Goal: Task Accomplishment & Management: Use online tool/utility

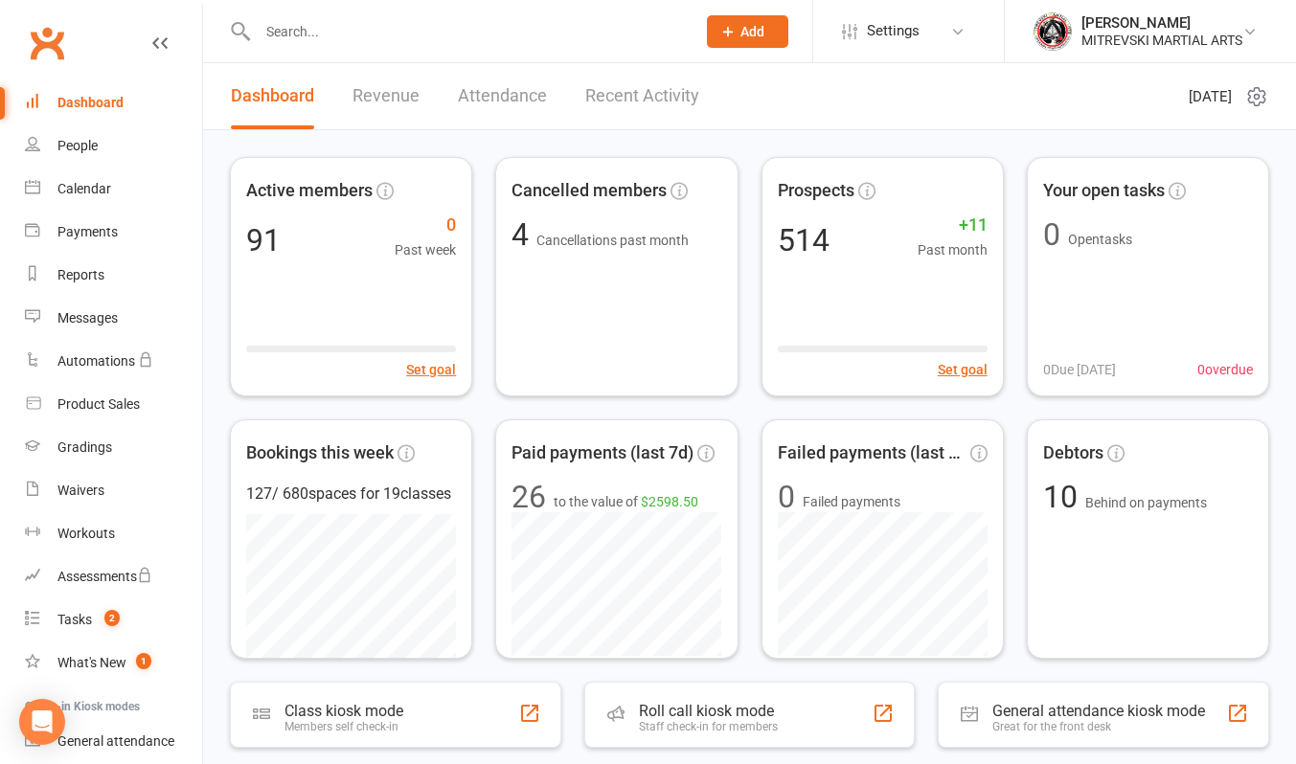
click at [616, 105] on link "Recent Activity" at bounding box center [642, 96] width 114 height 66
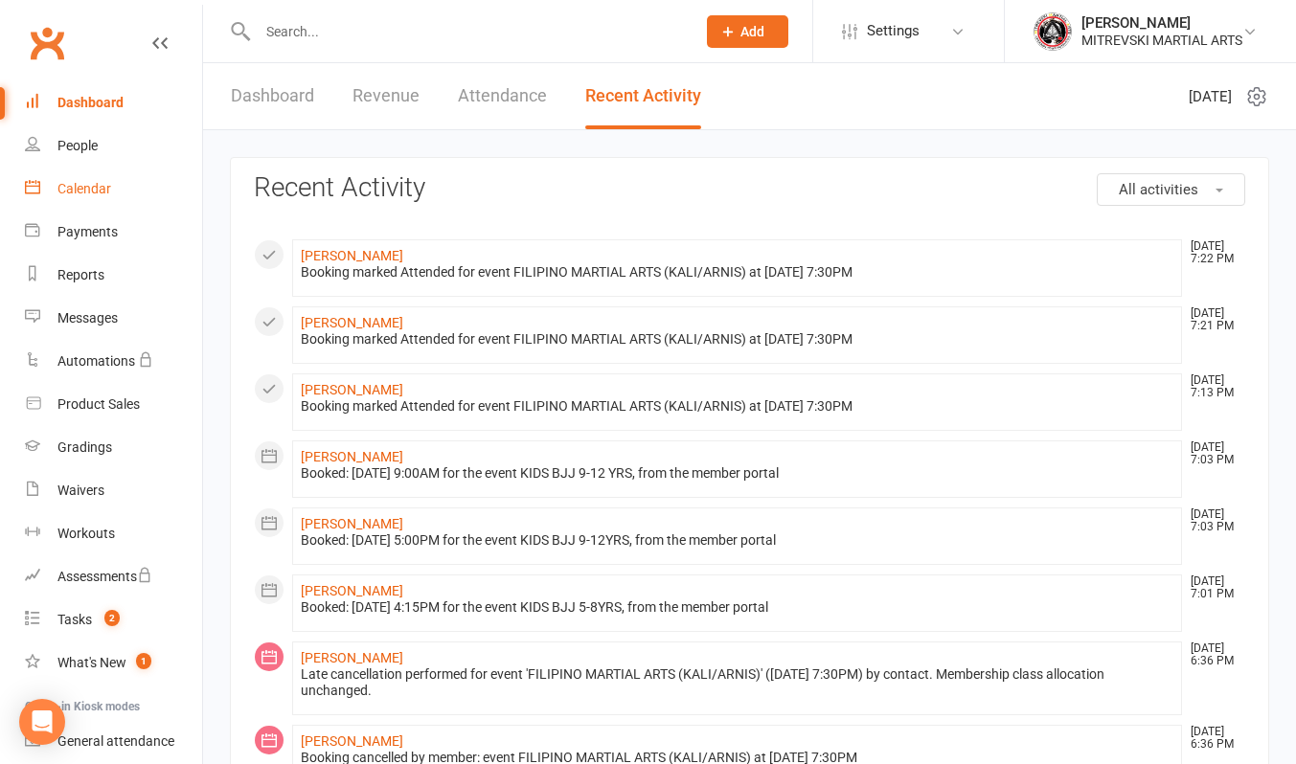
click at [95, 195] on div "Calendar" at bounding box center [84, 188] width 54 height 15
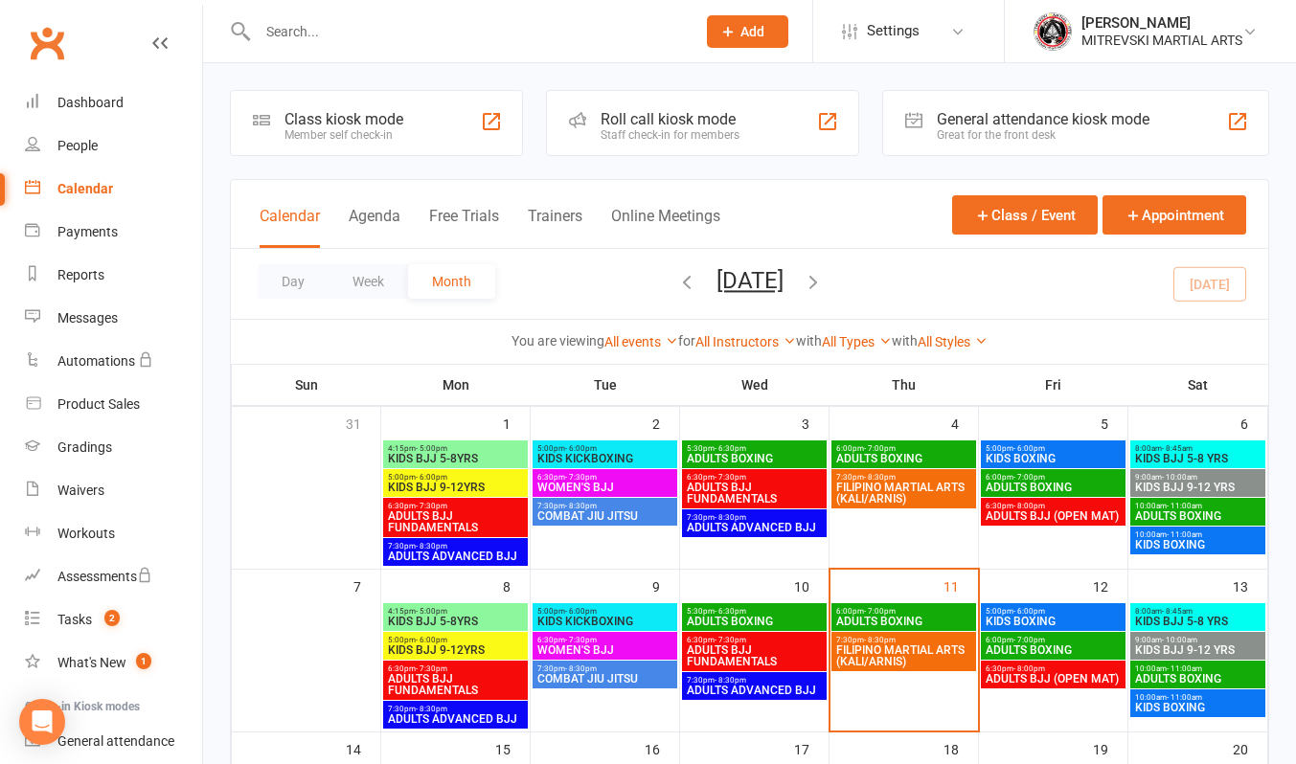
click at [898, 620] on span "ADULTS BOXING" at bounding box center [903, 621] width 137 height 11
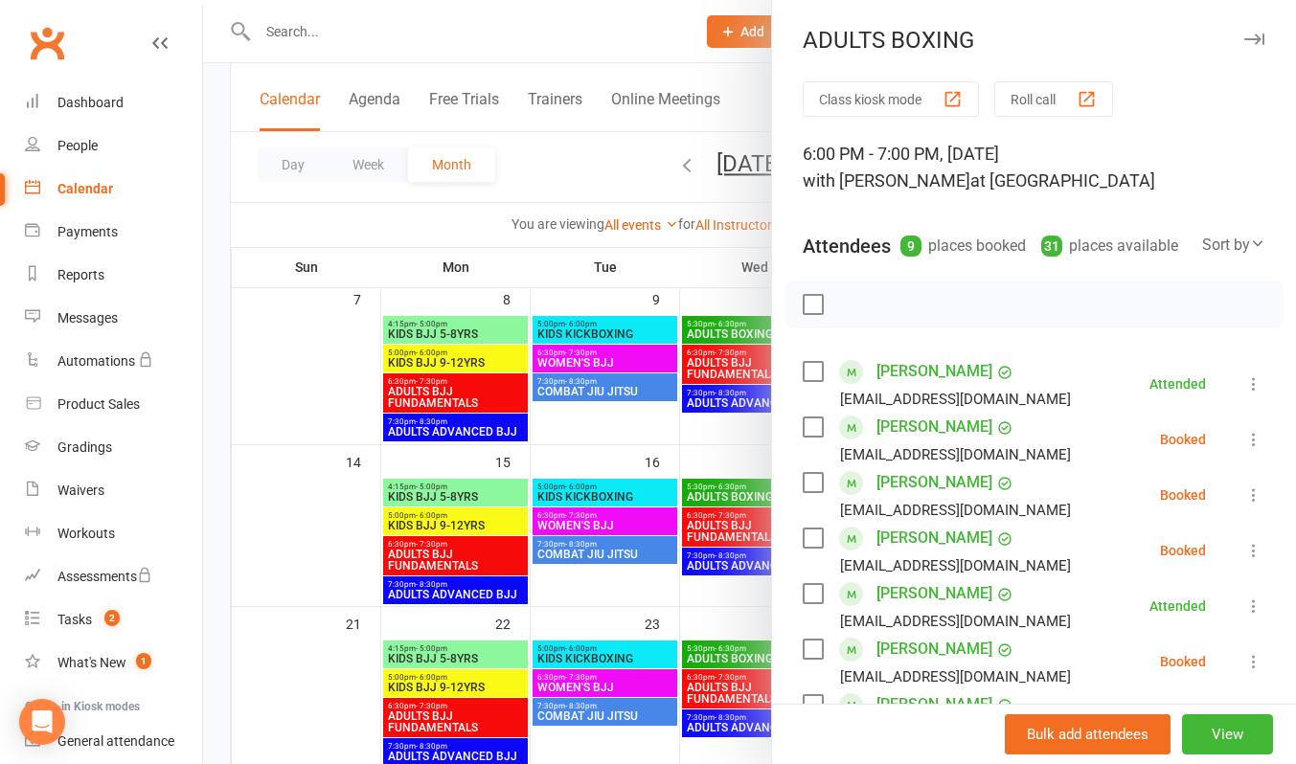
scroll to position [192, 0]
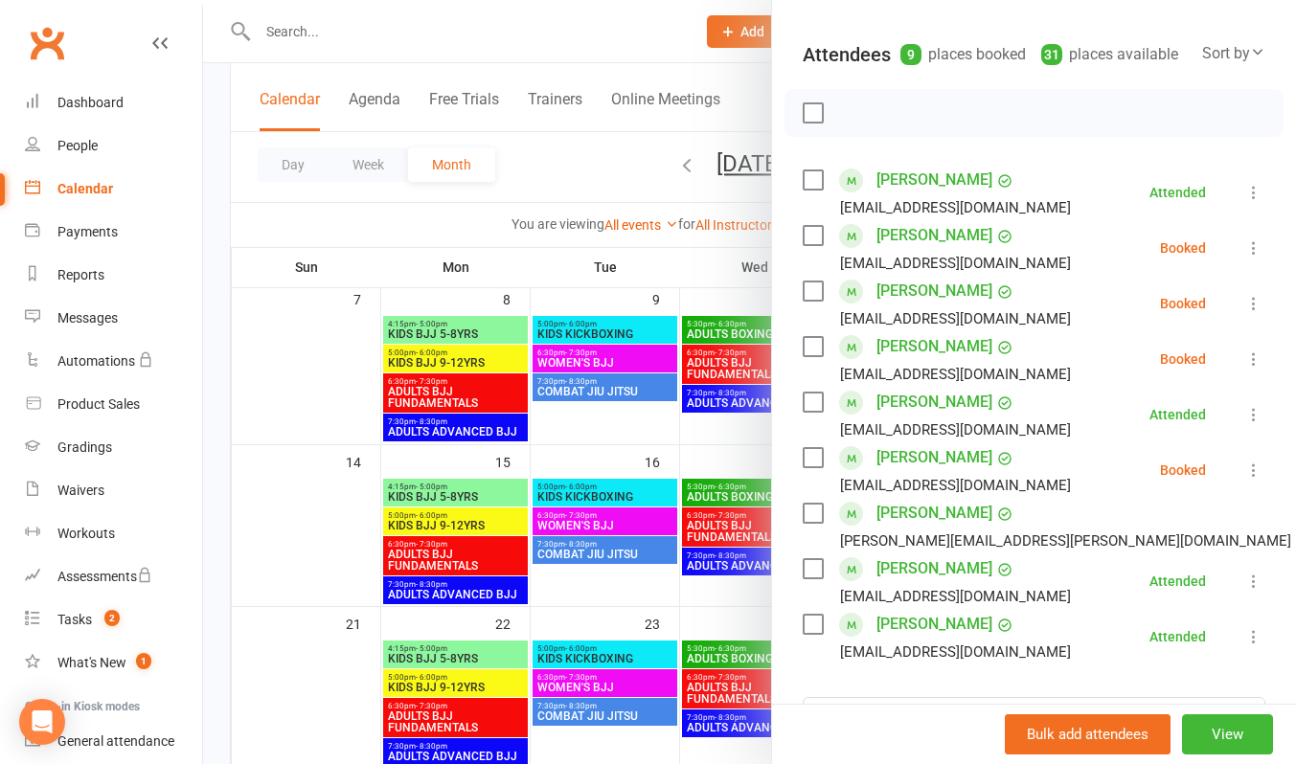
click at [1244, 258] on icon at bounding box center [1253, 247] width 19 height 19
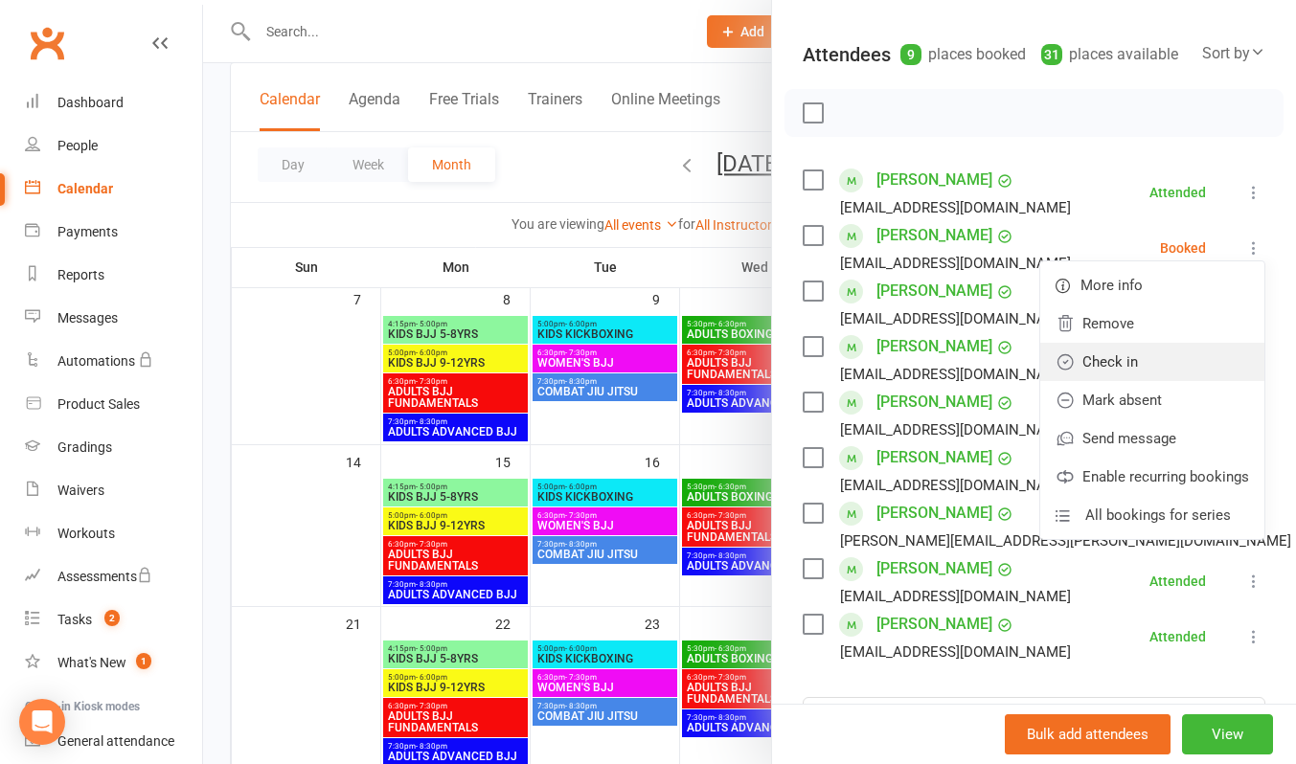
click at [1159, 381] on link "Check in" at bounding box center [1152, 362] width 224 height 38
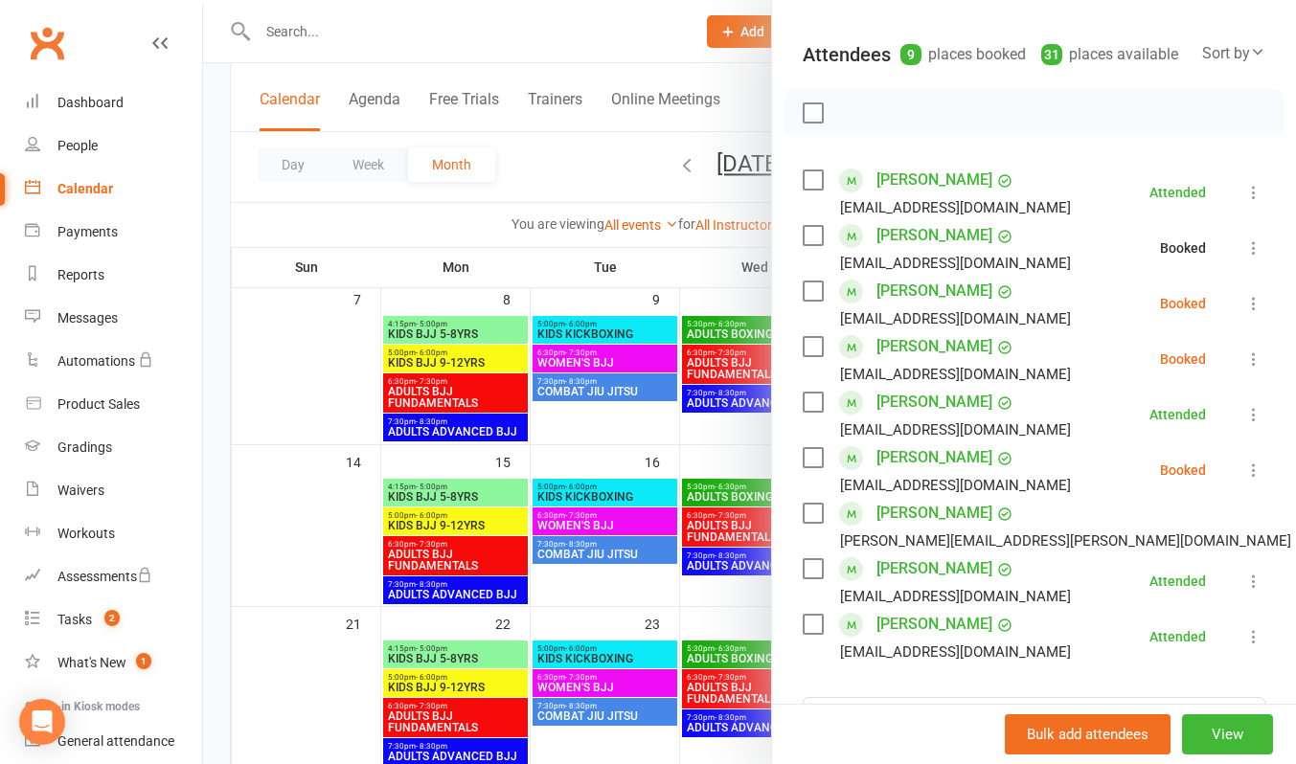
click at [1244, 313] on icon at bounding box center [1253, 303] width 19 height 19
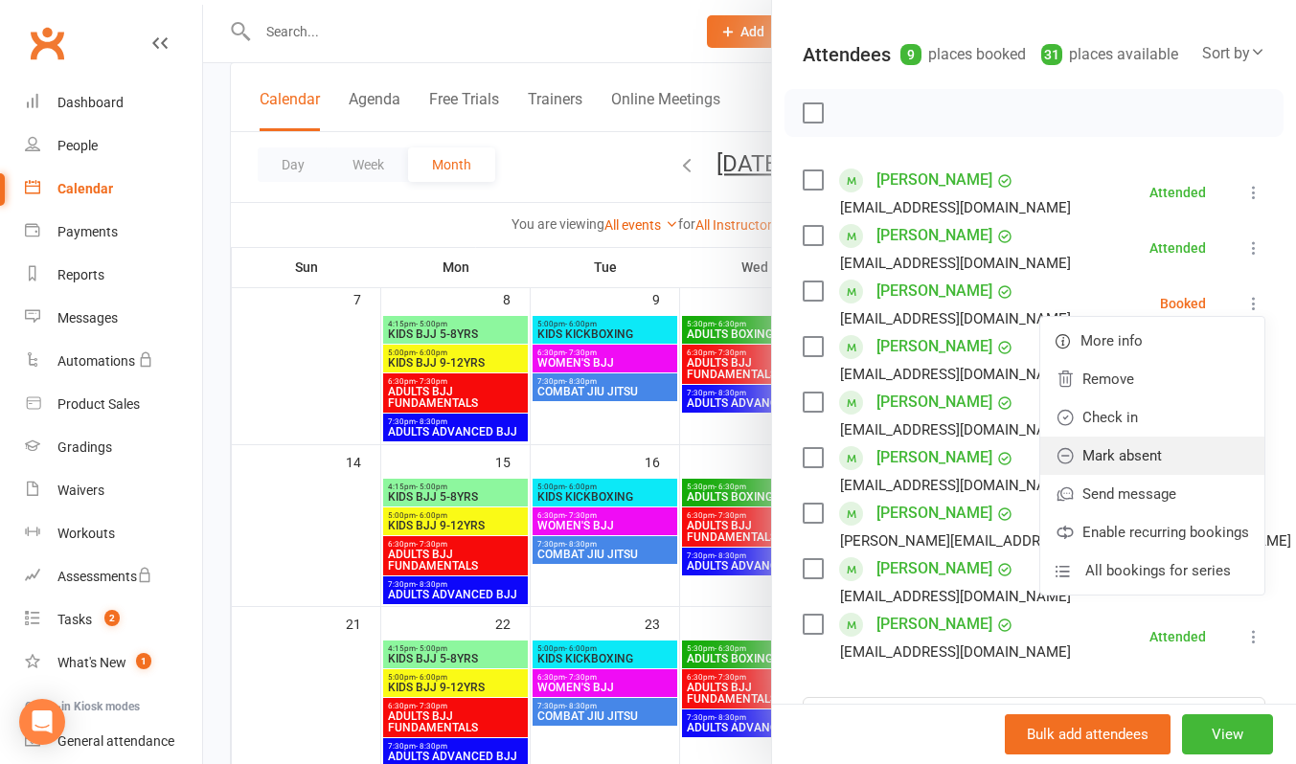
click at [1146, 475] on link "Mark absent" at bounding box center [1152, 456] width 224 height 38
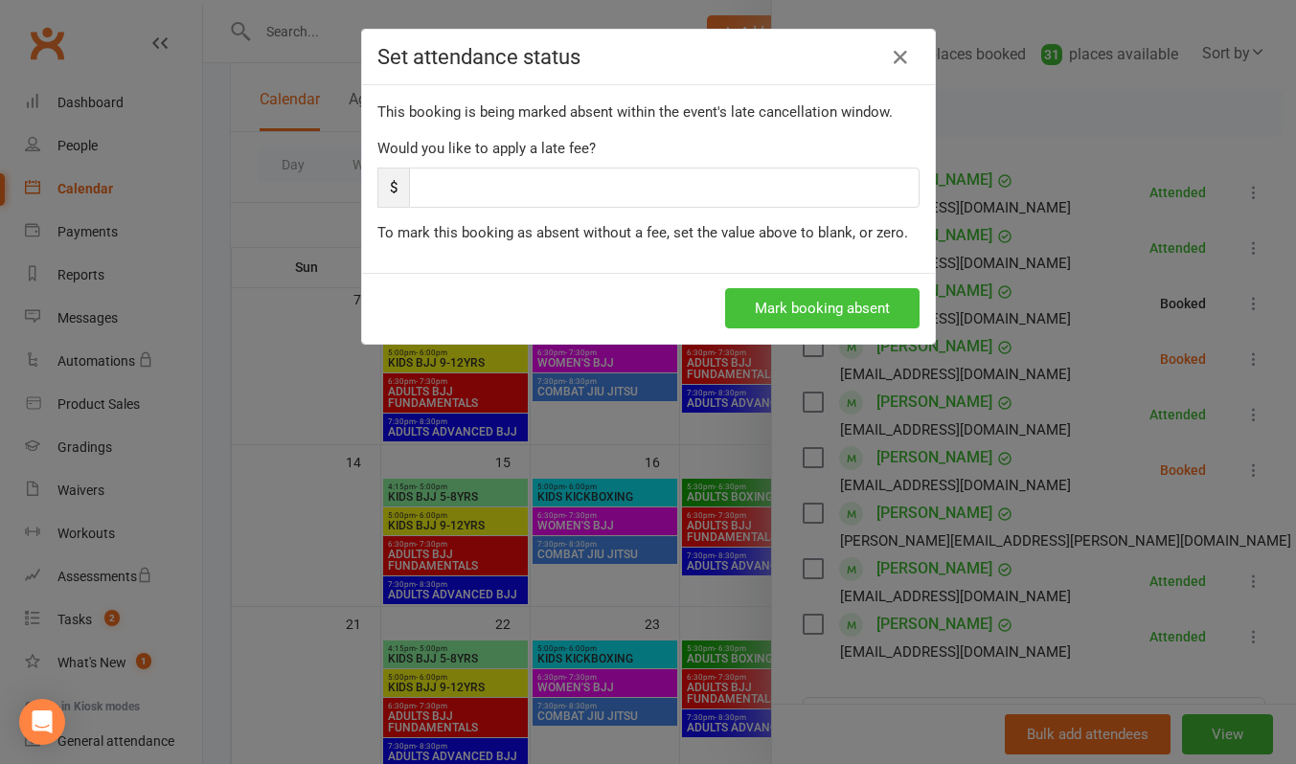
click at [858, 313] on button "Mark booking absent" at bounding box center [822, 308] width 194 height 40
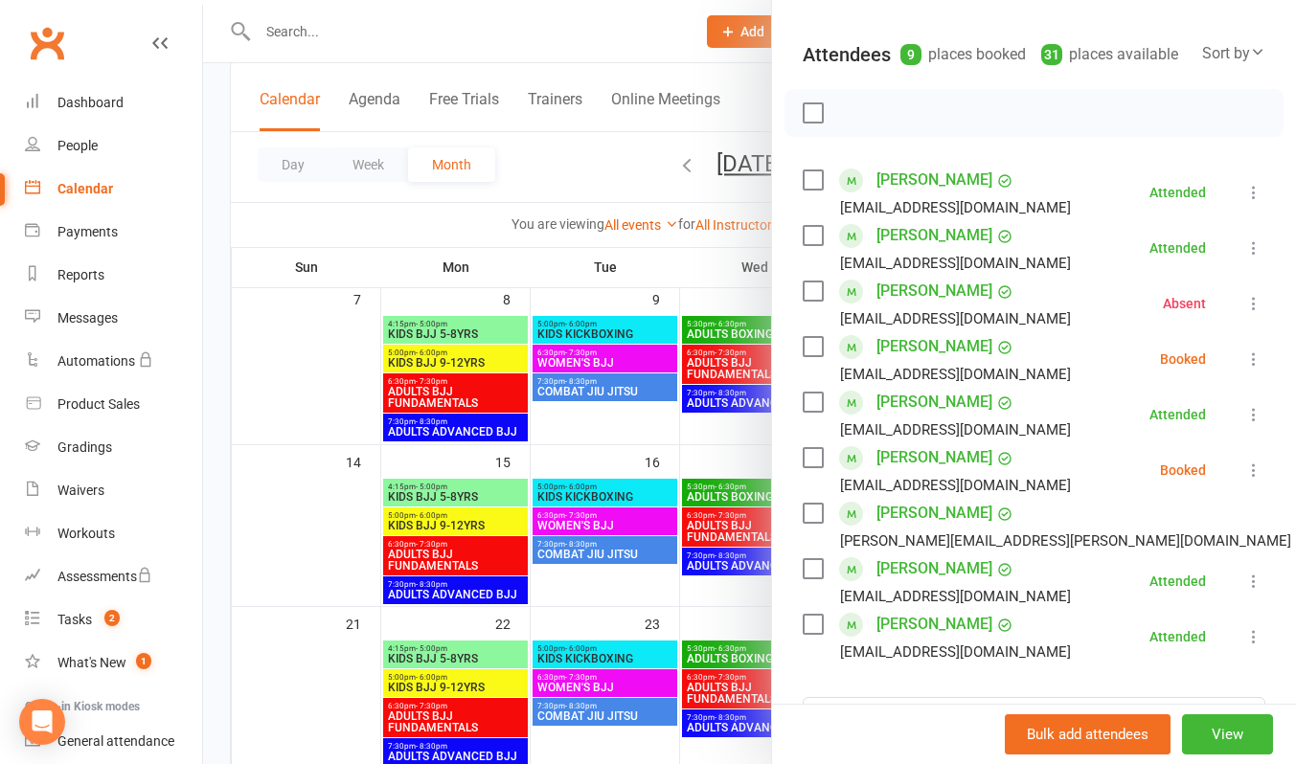
click at [1244, 369] on icon at bounding box center [1253, 358] width 19 height 19
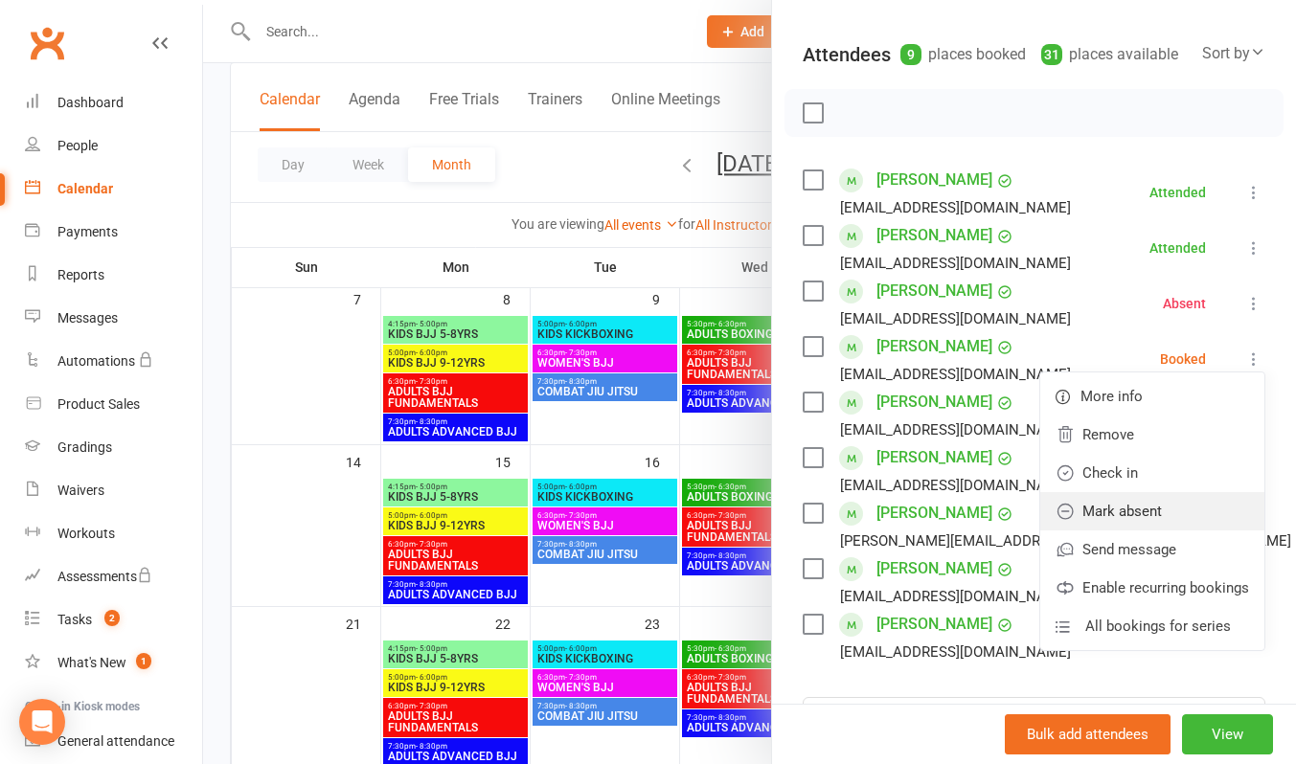
click at [1135, 530] on link "Mark absent" at bounding box center [1152, 511] width 224 height 38
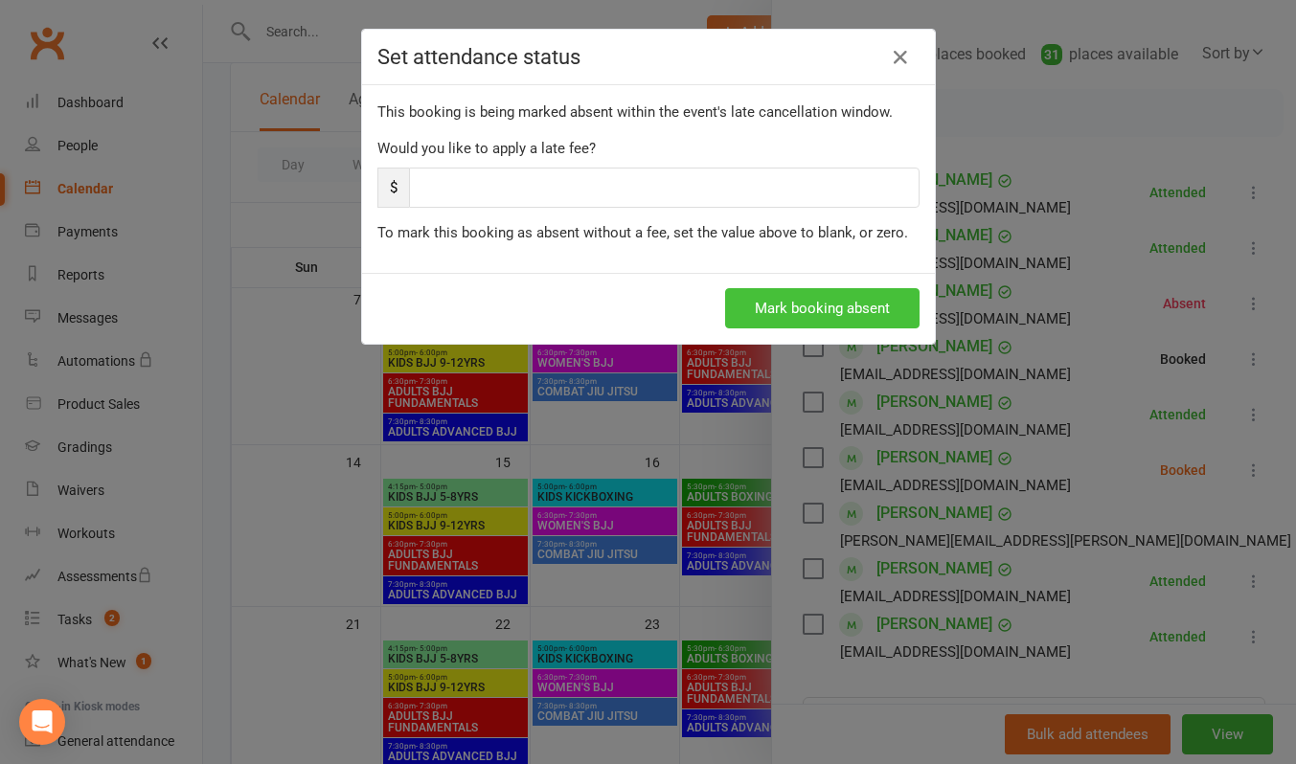
click at [858, 321] on button "Mark booking absent" at bounding box center [822, 308] width 194 height 40
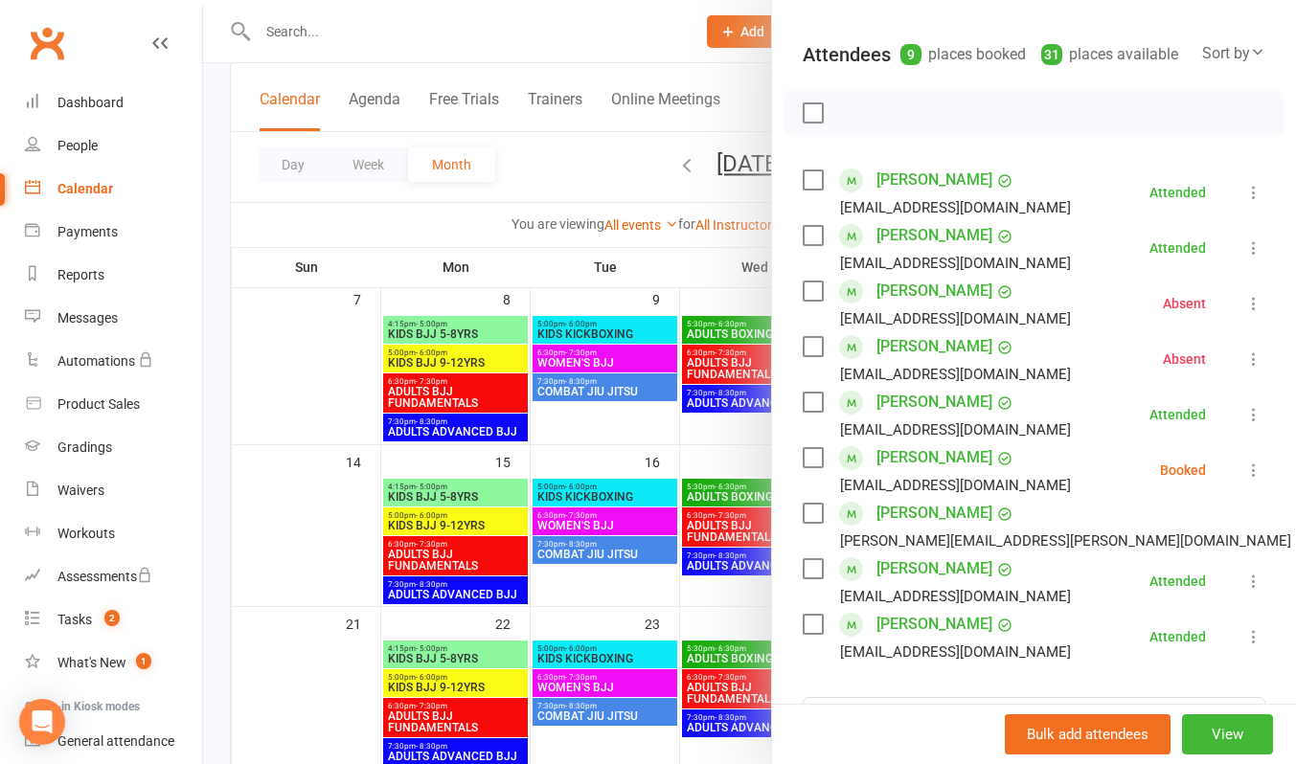
click at [1244, 480] on icon at bounding box center [1253, 470] width 19 height 19
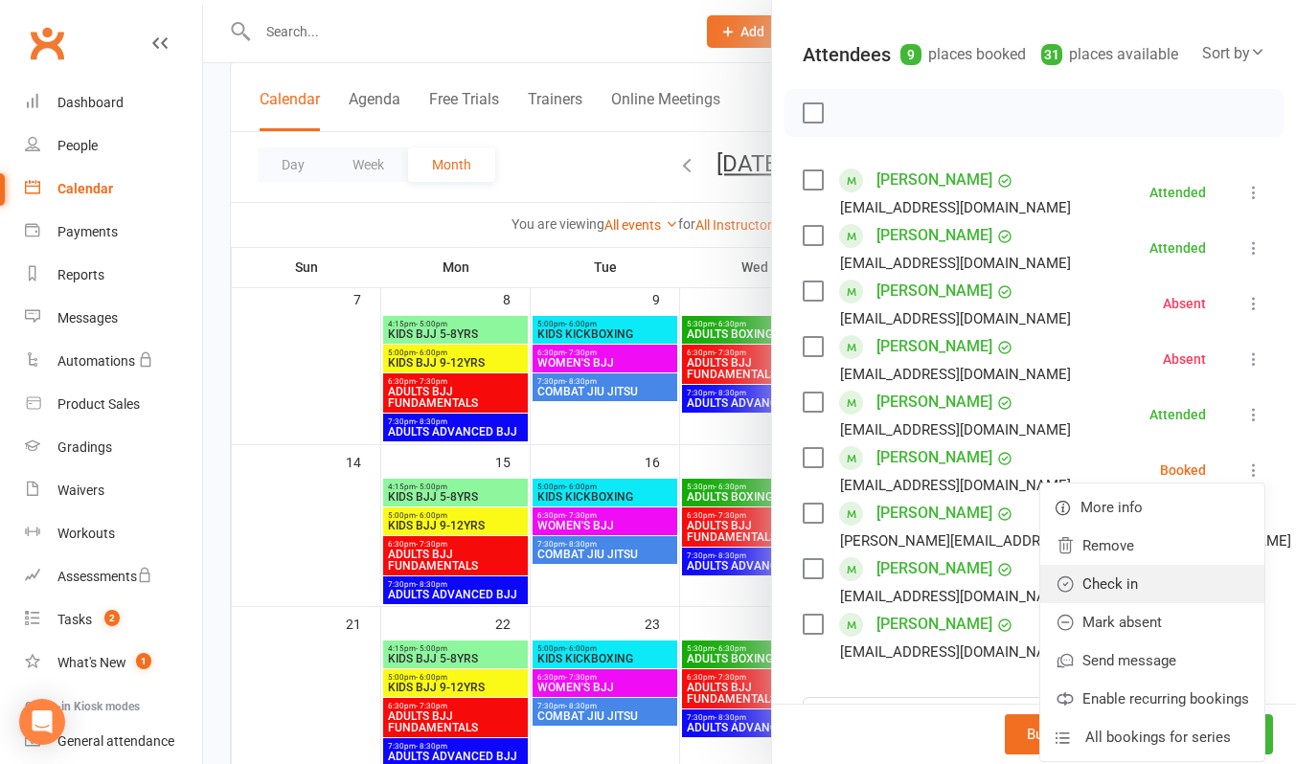
click at [1157, 603] on link "Check in" at bounding box center [1152, 584] width 224 height 38
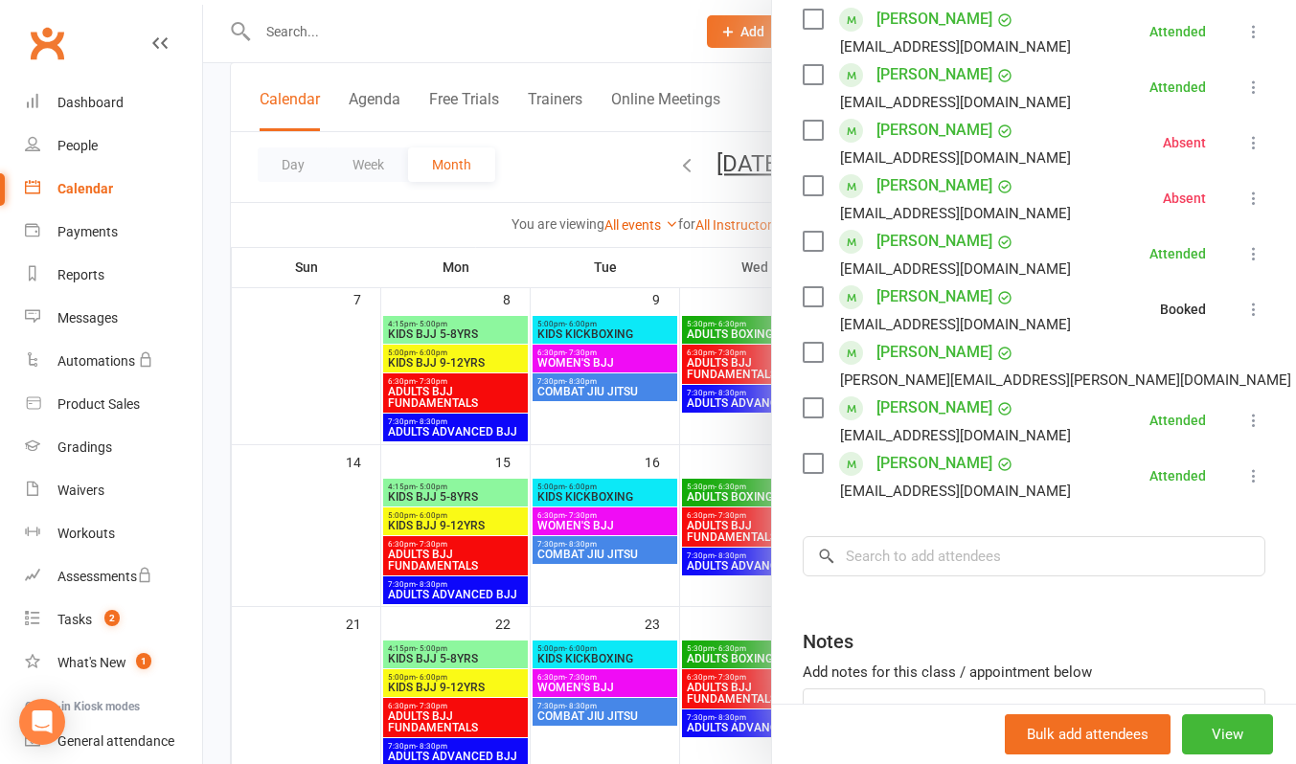
scroll to position [521, 0]
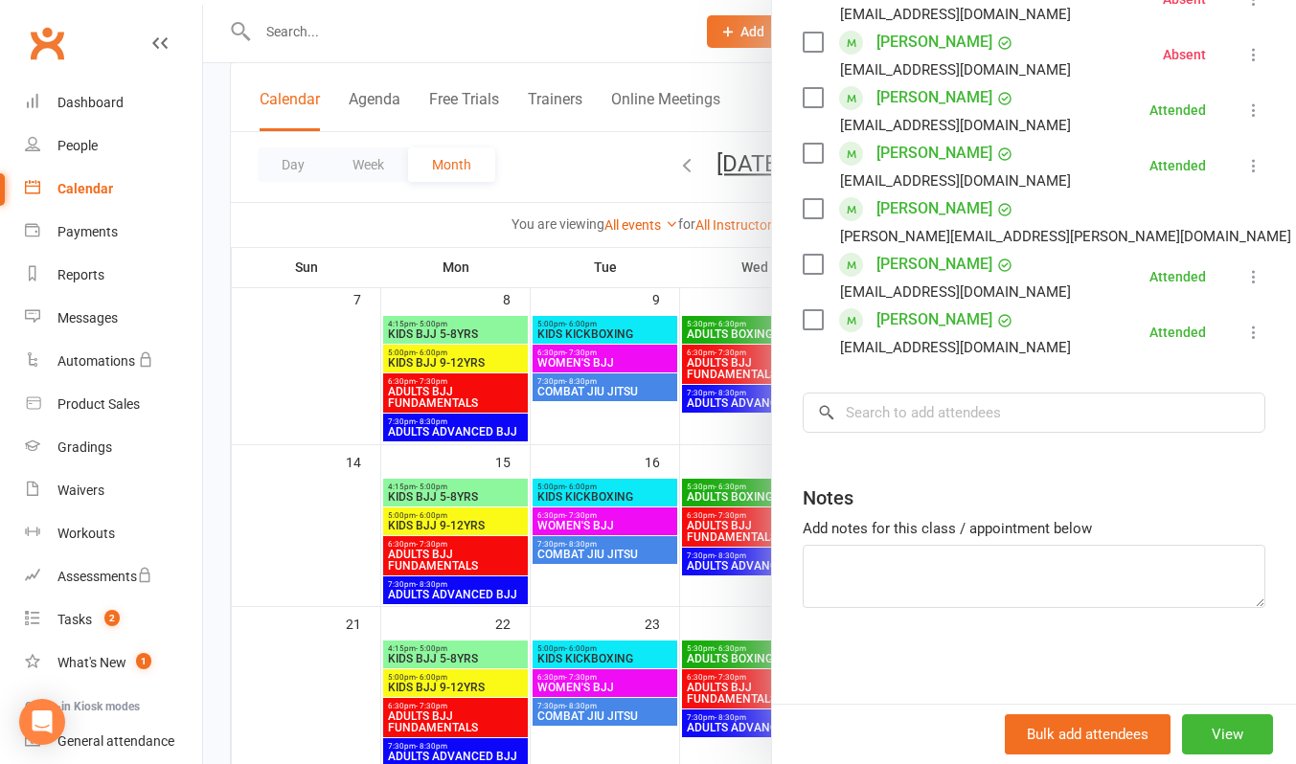
click at [611, 180] on div at bounding box center [749, 382] width 1093 height 764
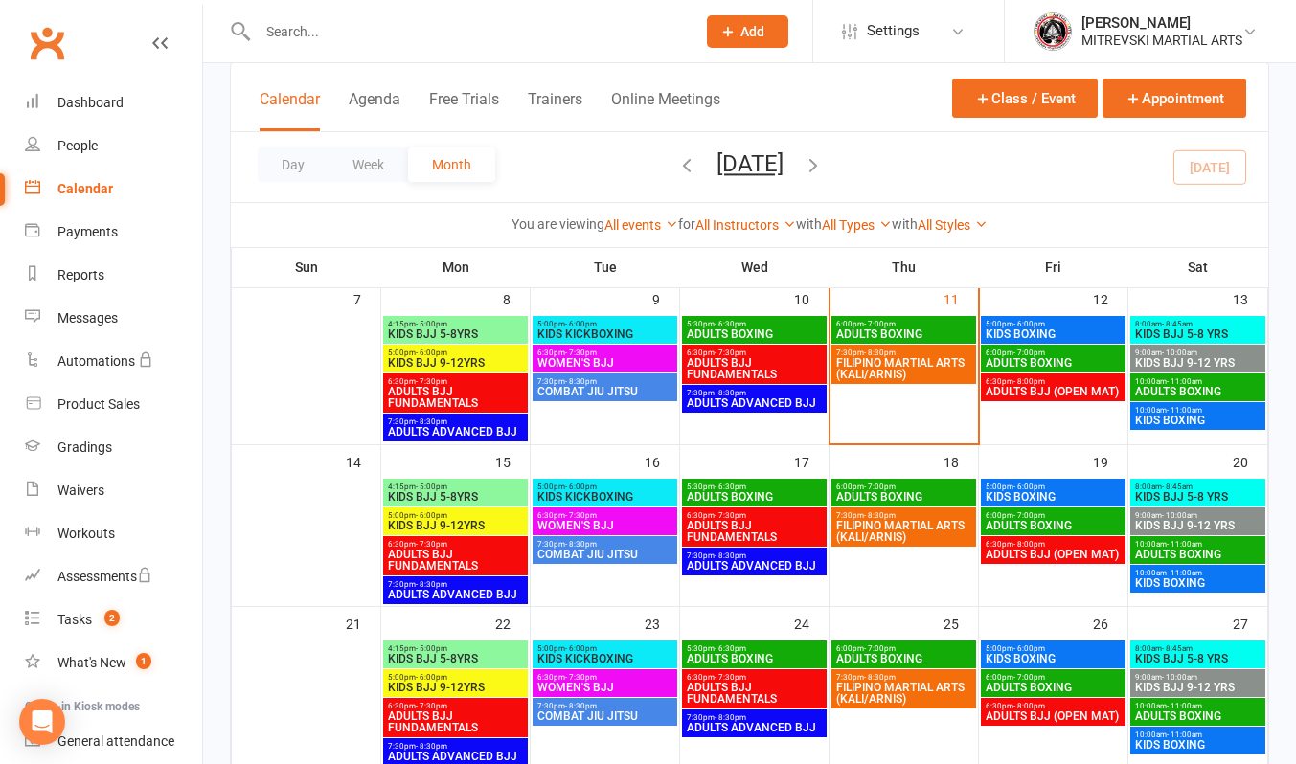
click at [887, 376] on span "FILIPINO MARTIAL ARTS (KALI/ARNIS)" at bounding box center [903, 368] width 137 height 23
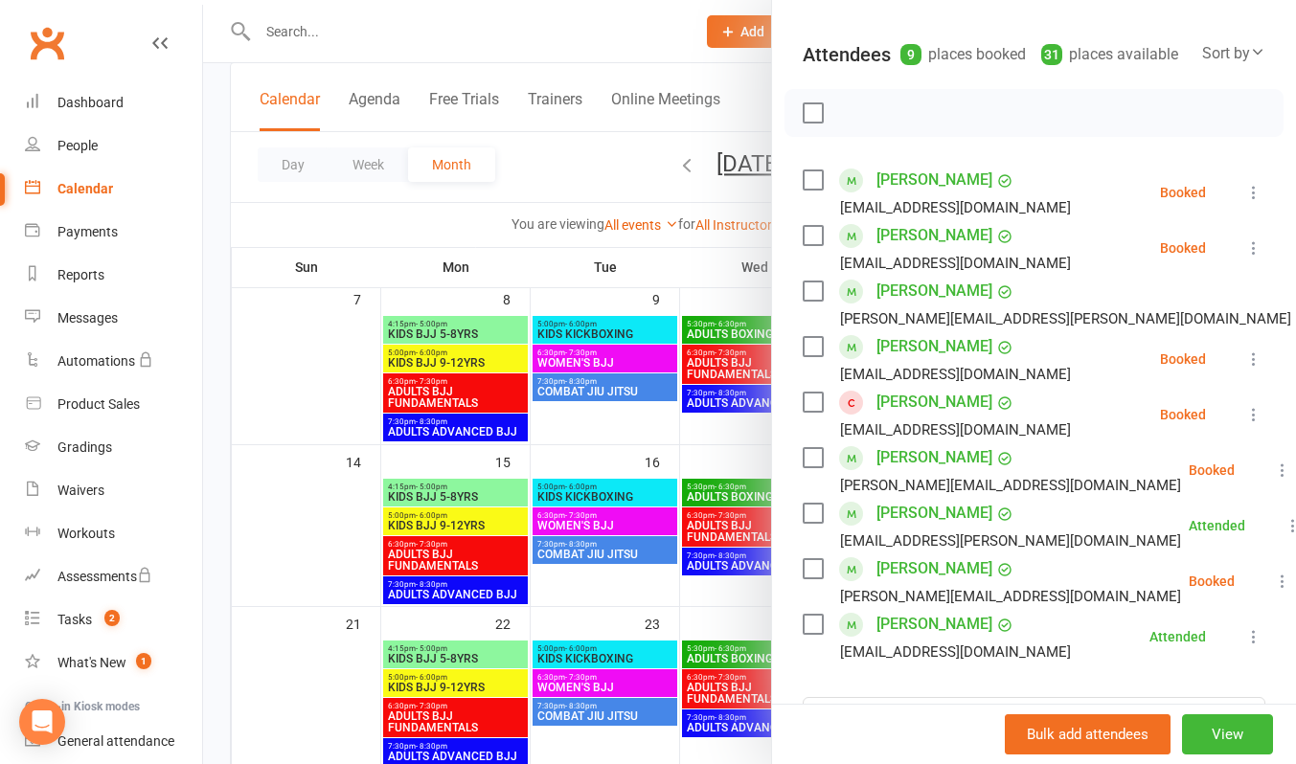
scroll to position [287, 0]
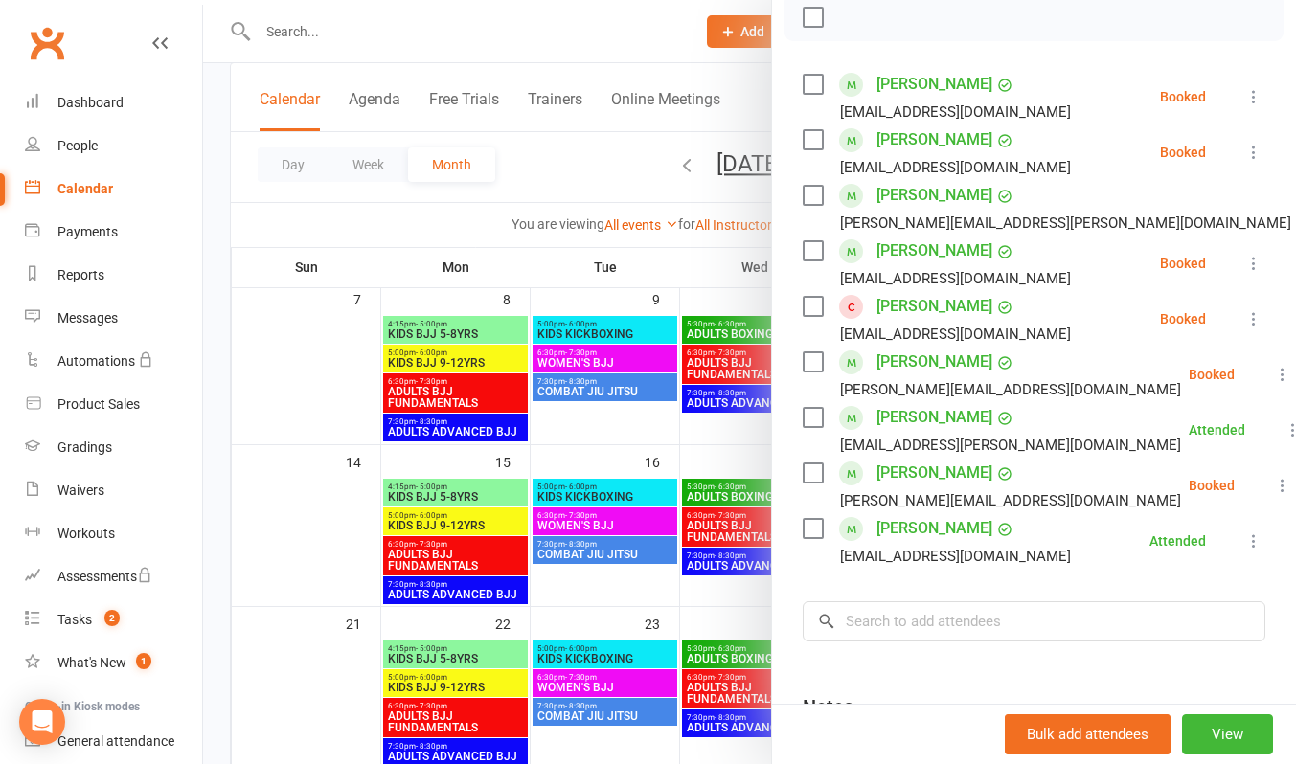
click at [1273, 384] on icon at bounding box center [1282, 374] width 19 height 19
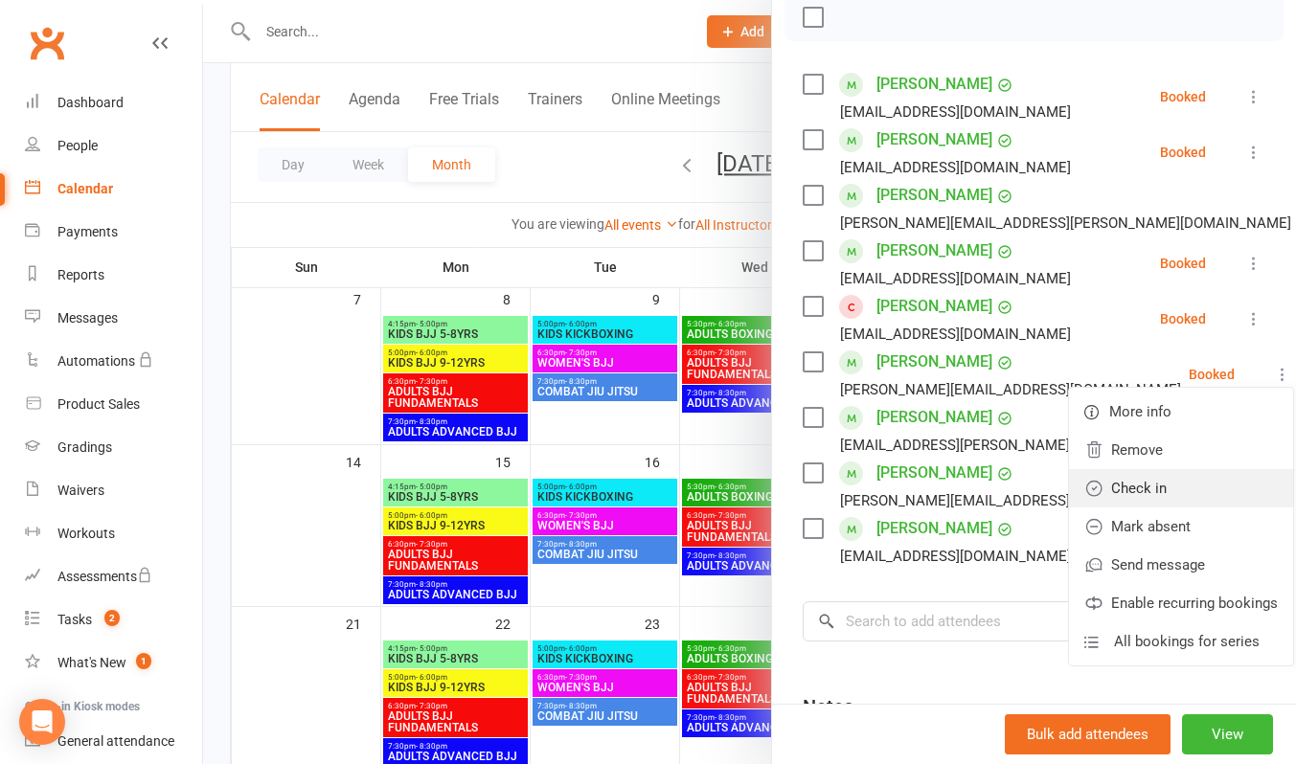
click at [1116, 504] on link "Check in" at bounding box center [1181, 488] width 224 height 38
